Goal: Information Seeking & Learning: Learn about a topic

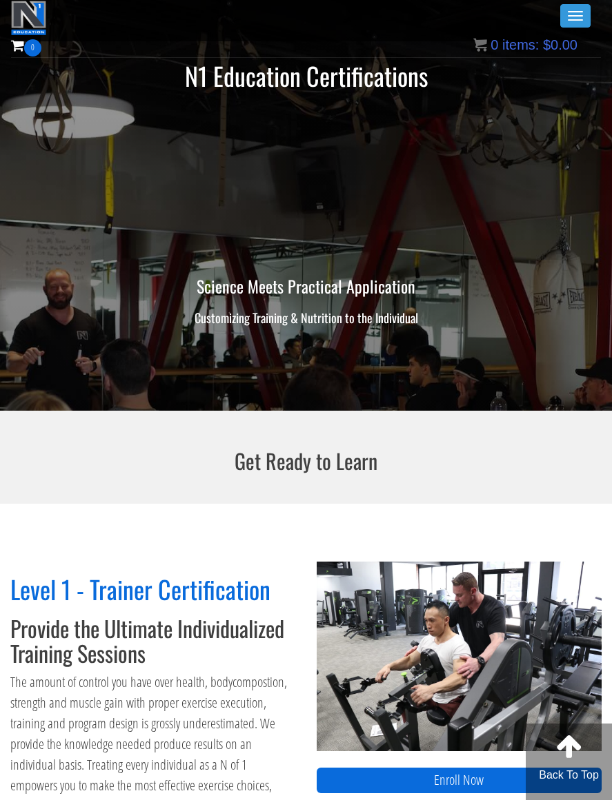
click at [565, 21] on button "Toggle navigation" at bounding box center [575, 15] width 30 height 23
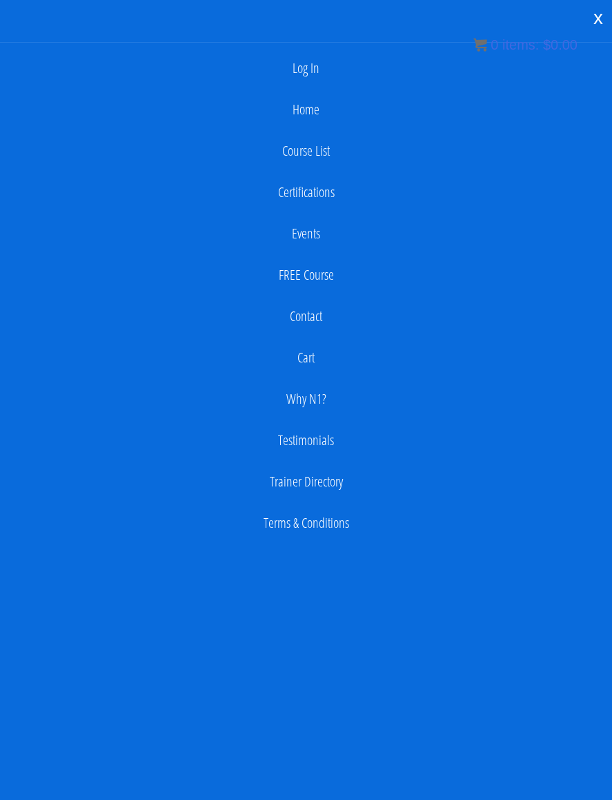
click at [316, 104] on link "Home" at bounding box center [306, 110] width 598 height 28
click at [327, 154] on link "Course List" at bounding box center [306, 151] width 598 height 28
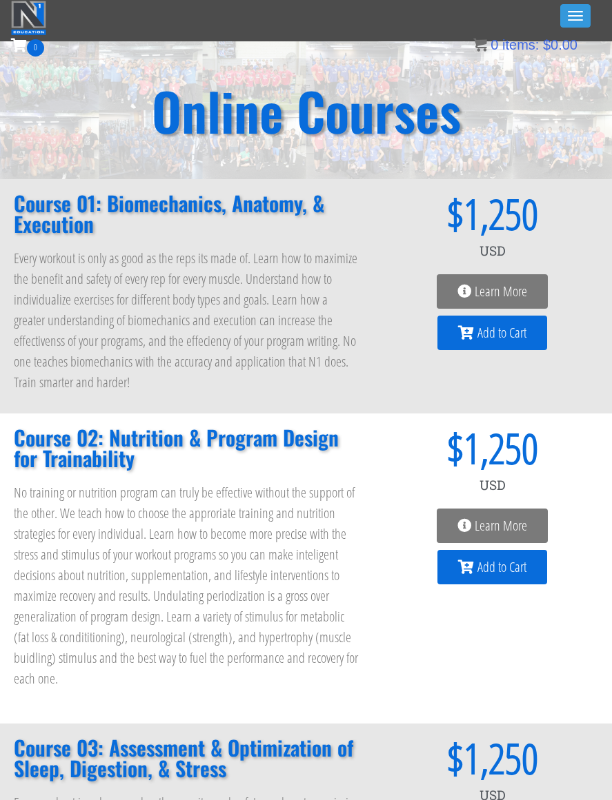
click at [565, 20] on span "button" at bounding box center [574, 19] width 15 height 1
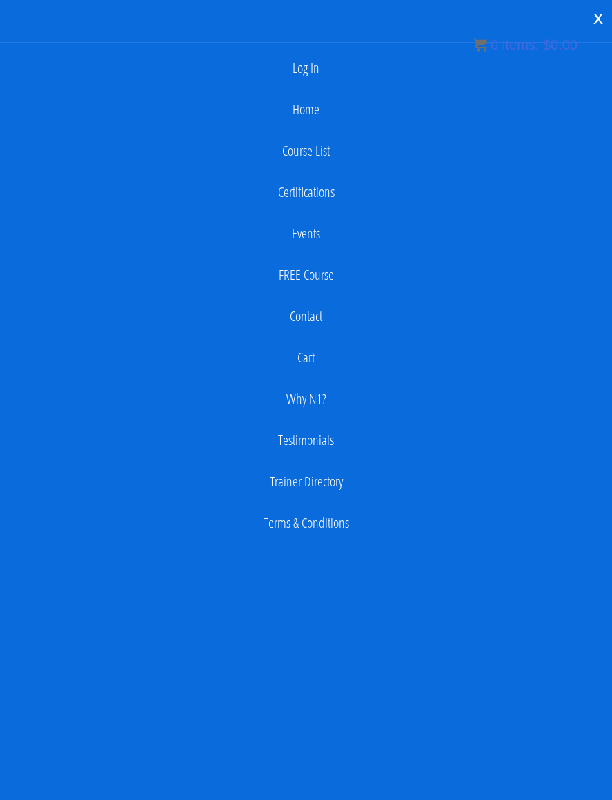
click at [310, 112] on link "Home" at bounding box center [306, 110] width 598 height 28
click at [565, 26] on div "x" at bounding box center [598, 17] width 28 height 29
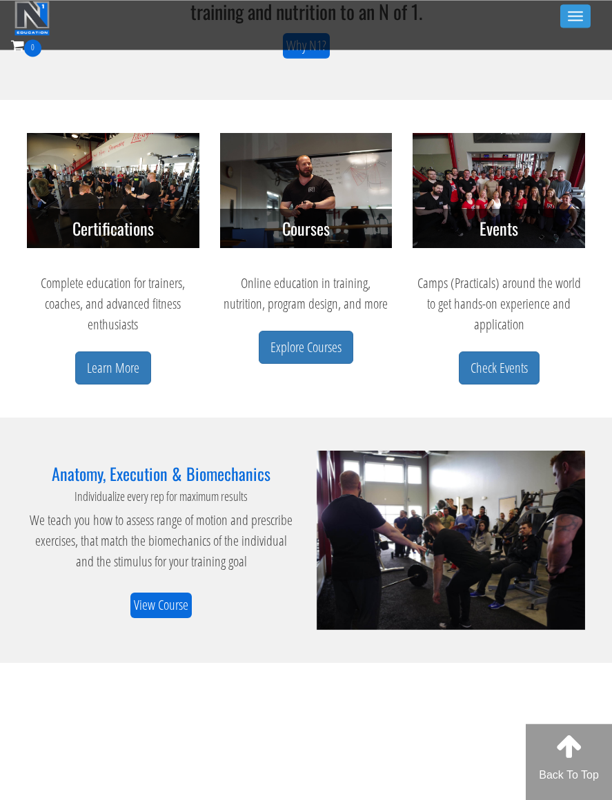
scroll to position [424, 0]
click at [321, 347] on link "Explore Courses" at bounding box center [306, 348] width 94 height 34
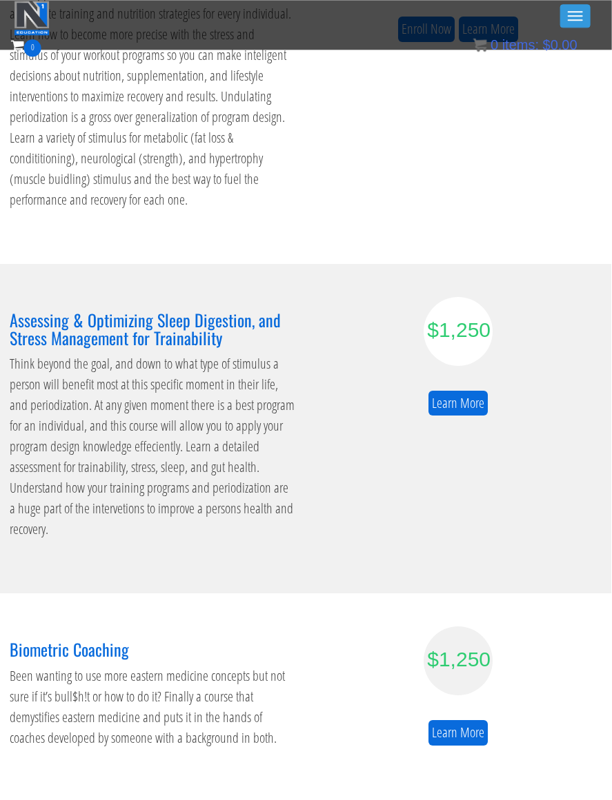
scroll to position [583, 1]
click at [450, 391] on link "Learn More" at bounding box center [456, 404] width 59 height 26
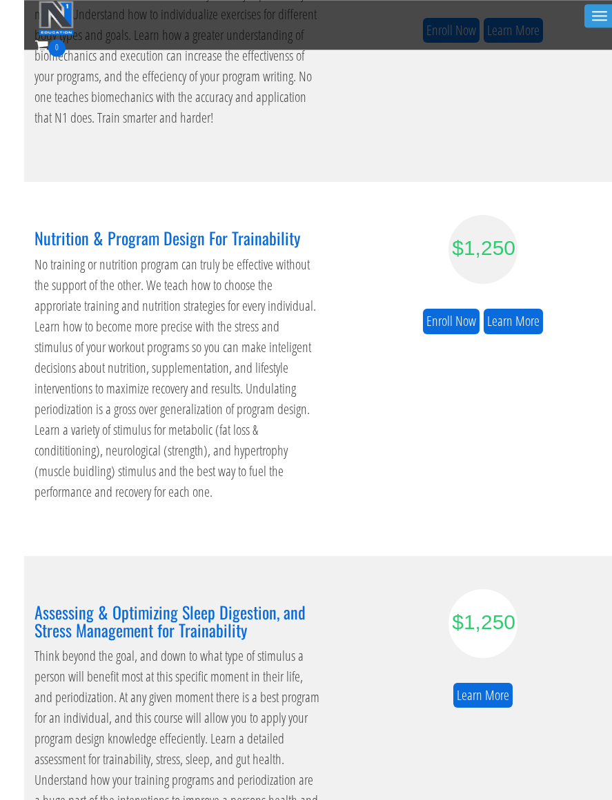
scroll to position [290, 0]
